Goal: Find specific page/section: Find specific page/section

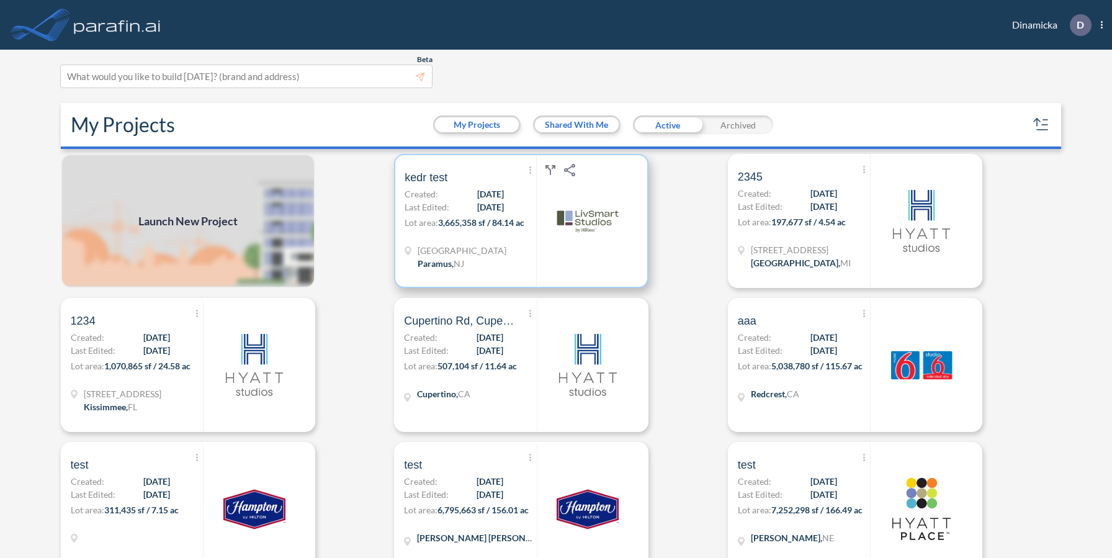
click at [527, 261] on div "[GEOGRAPHIC_DATA] , [GEOGRAPHIC_DATA]" at bounding box center [471, 258] width 132 height 29
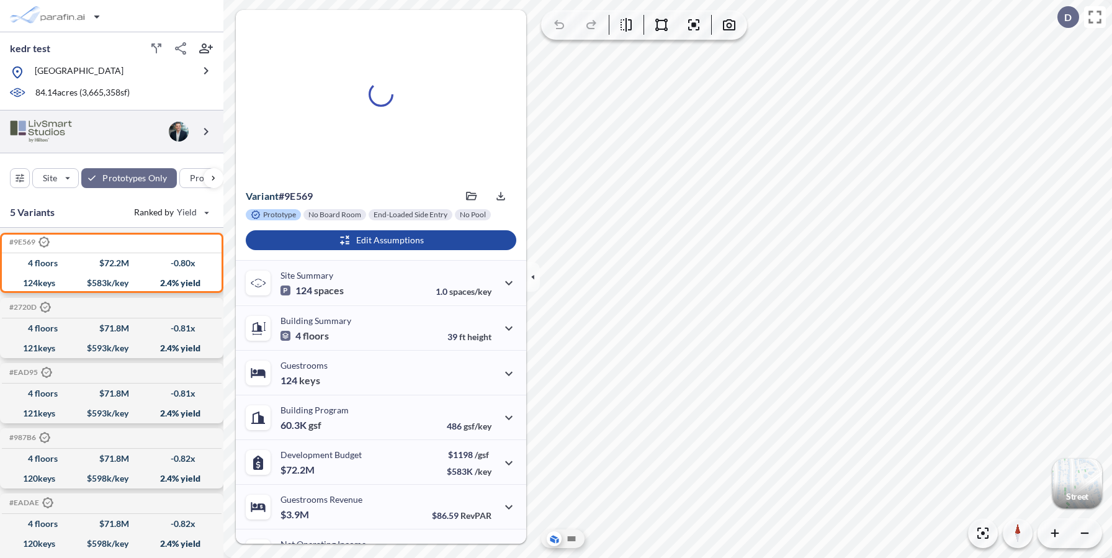
click at [202, 71] on icon "button" at bounding box center [206, 70] width 15 height 15
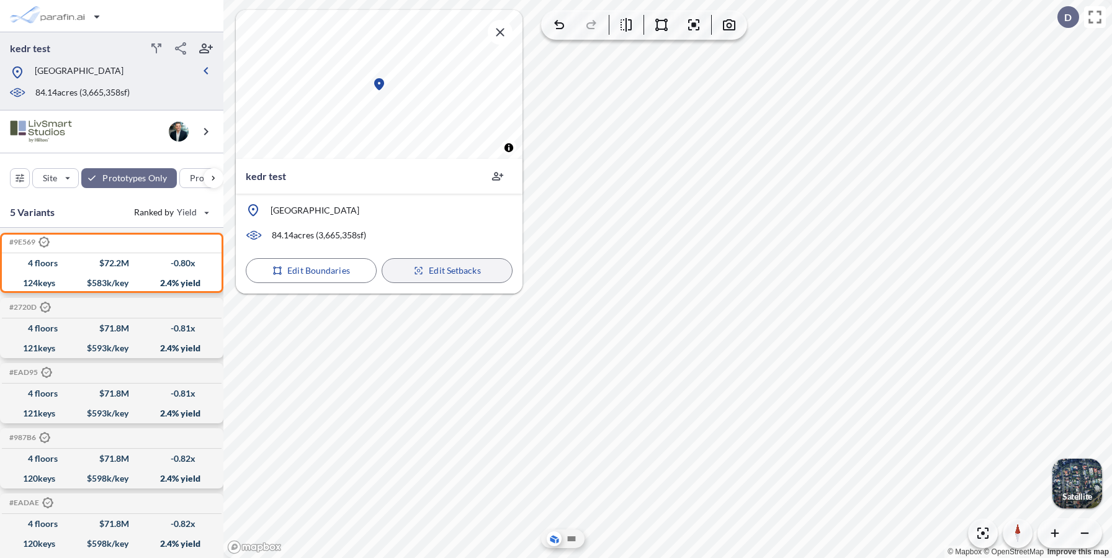
click at [459, 270] on p "Edit Setbacks" at bounding box center [455, 270] width 52 height 12
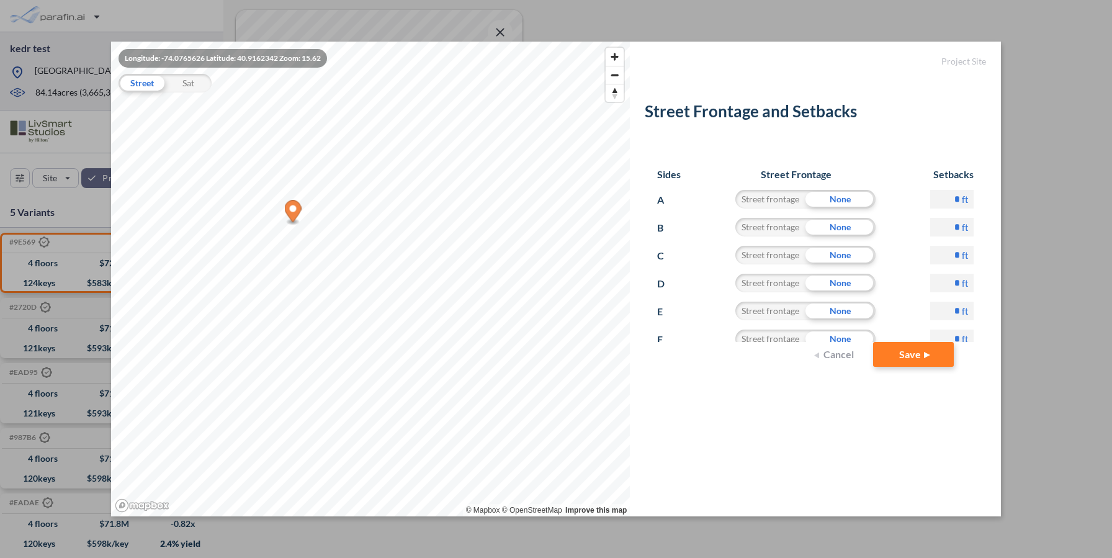
click at [843, 356] on button "Cancel" at bounding box center [836, 354] width 50 height 25
